Goal: Find specific page/section: Find specific page/section

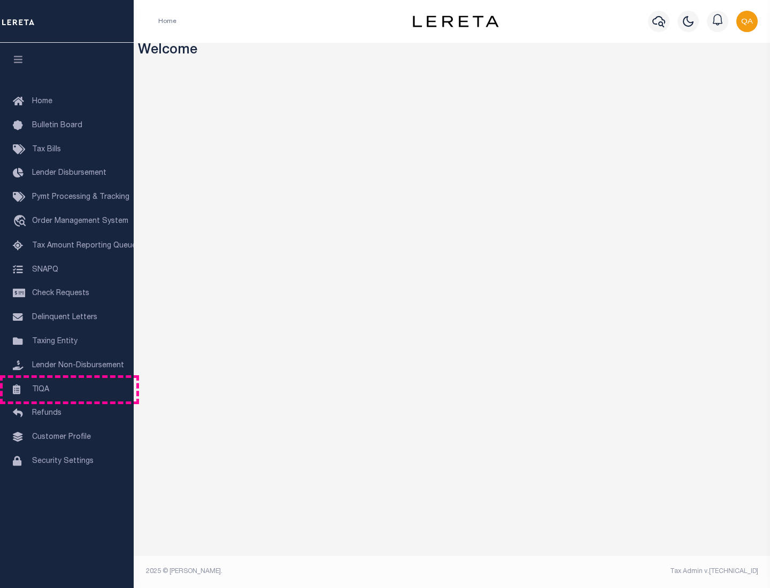
click at [67, 389] on link "TIQA" at bounding box center [67, 390] width 134 height 24
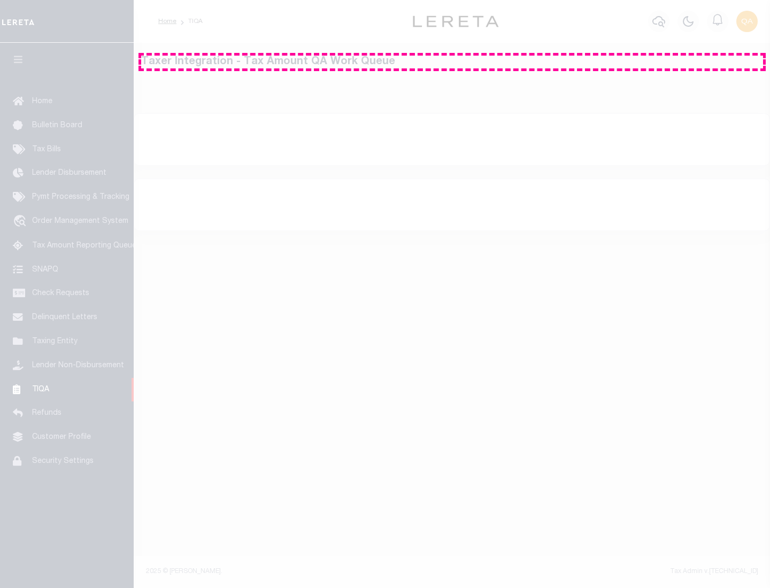
select select "200"
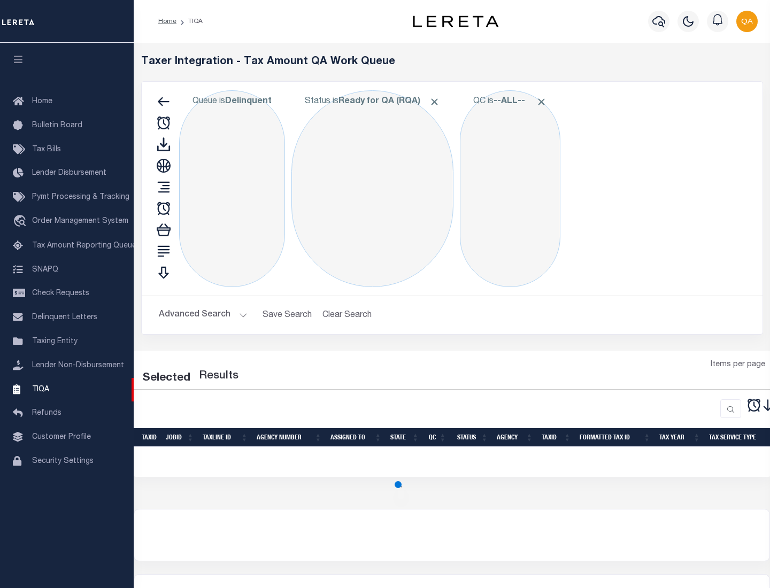
select select "200"
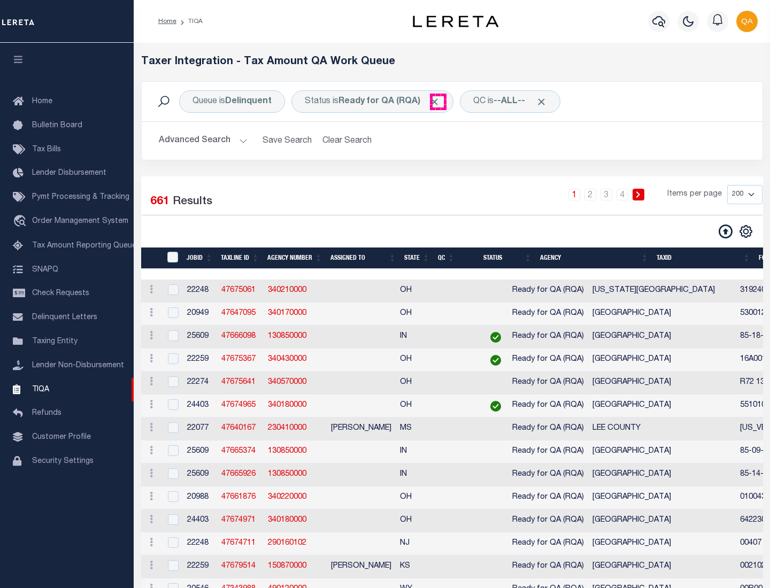
click at [438, 102] on span "Click to Remove" at bounding box center [434, 101] width 11 height 11
